Goal: Find specific page/section: Find specific page/section

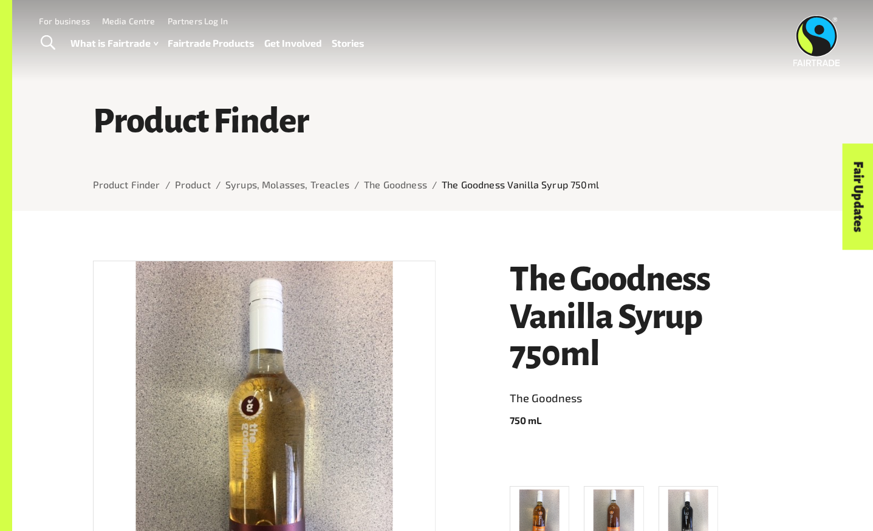
click at [386, 192] on li "The Goodness" at bounding box center [395, 184] width 63 height 15
click at [398, 186] on link "The Goodness" at bounding box center [395, 185] width 63 height 12
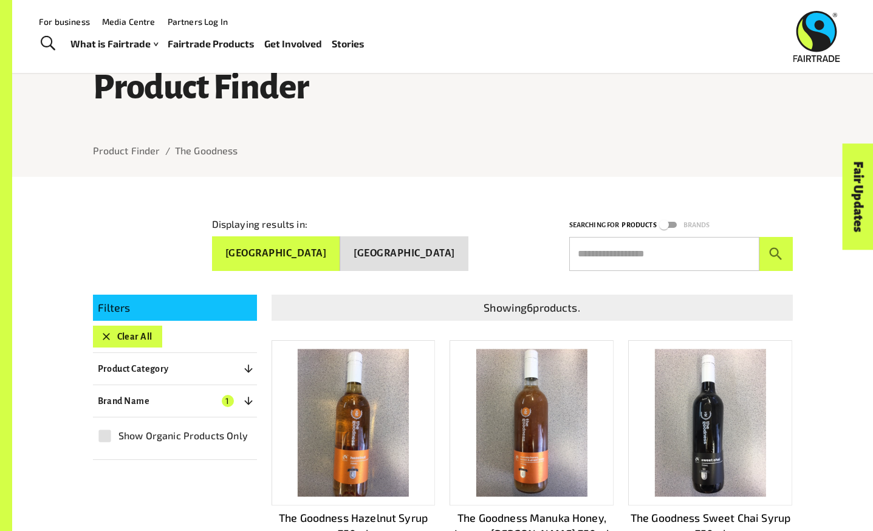
scroll to position [10, 0]
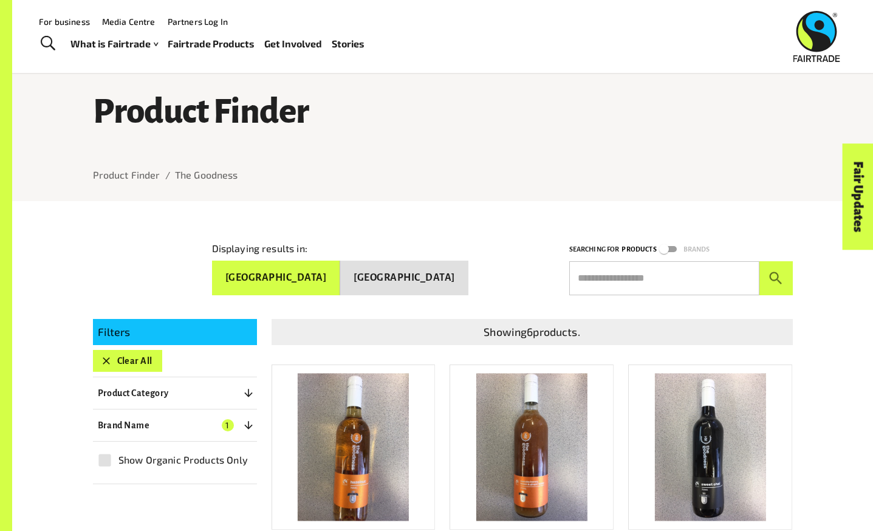
click at [433, 278] on button "[GEOGRAPHIC_DATA]" at bounding box center [404, 278] width 128 height 35
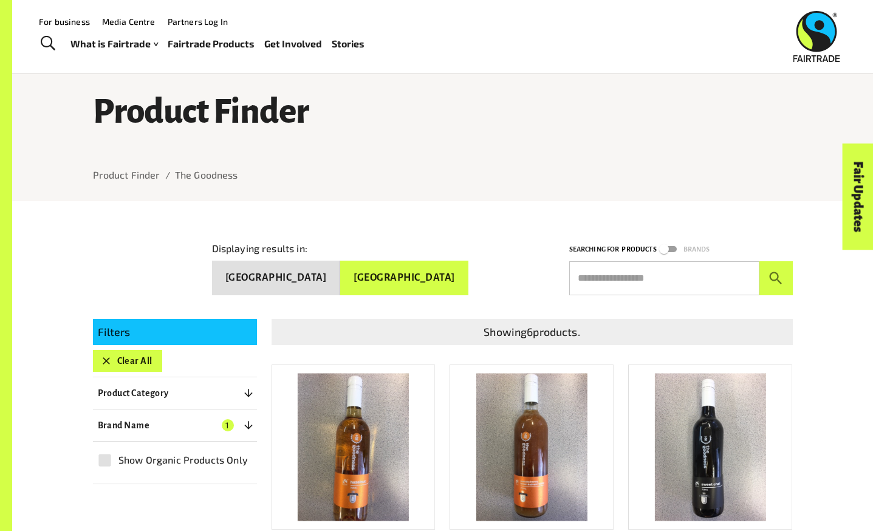
scroll to position [0, 0]
